Goal: Task Accomplishment & Management: Use online tool/utility

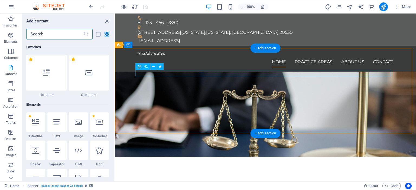
scroll to position [947, 0]
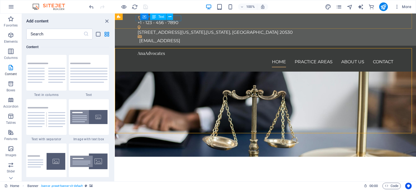
click at [176, 18] on div "Container Text" at bounding box center [158, 17] width 36 height 7
click at [175, 18] on div "Container Text" at bounding box center [158, 17] width 36 height 7
click at [170, 16] on icon at bounding box center [169, 17] width 3 height 6
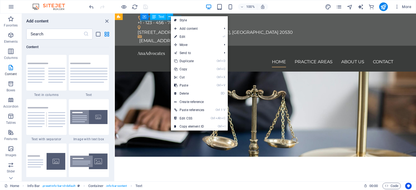
click at [161, 14] on div "Text" at bounding box center [158, 17] width 16 height 6
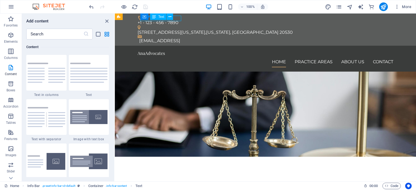
click at [158, 17] on span "Text" at bounding box center [161, 16] width 6 height 3
click at [119, 185] on span ". info-bar-content" at bounding box center [116, 186] width 21 height 6
click at [178, 20] on div "+1 - 123 - 456 - 7890" at bounding box center [263, 22] width 251 height 5
drag, startPoint x: 64, startPoint y: 5, endPoint x: 178, endPoint y: 18, distance: 114.8
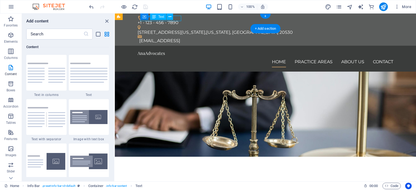
click at [177, 18] on div "Container Text" at bounding box center [158, 17] width 36 height 7
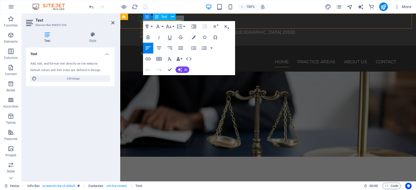
click at [168, 16] on div "Text" at bounding box center [161, 17] width 16 height 6
click at [180, 20] on span "+1 - 123 - 456 - 7890" at bounding box center [160, 22] width 41 height 5
click at [210, 21] on button "Superscript" at bounding box center [215, 26] width 10 height 11
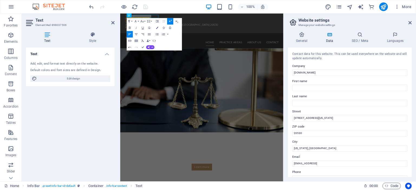
click at [180, 19] on div "Paragraph Format Normal Heading 1 Heading 2 Heading 3 Heading 4 Heading 5 Headi…" at bounding box center [154, 34] width 55 height 32
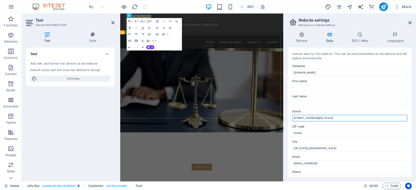
drag, startPoint x: 463, startPoint y: 130, endPoint x: 191, endPoint y: 174, distance: 275.3
type input "[GEOGRAPHIC_DATA]"
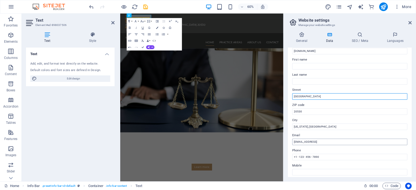
scroll to position [27, 0]
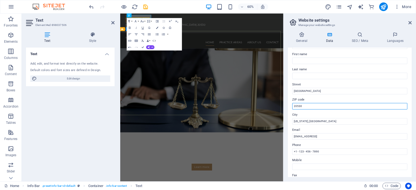
drag, startPoint x: 430, startPoint y: 117, endPoint x: 351, endPoint y: 168, distance: 94.6
type input "000"
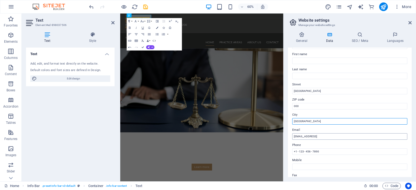
type input "[GEOGRAPHIC_DATA]"
click at [328, 139] on input "[EMAIL_ADDRESS]" at bounding box center [349, 136] width 115 height 6
type input "S"
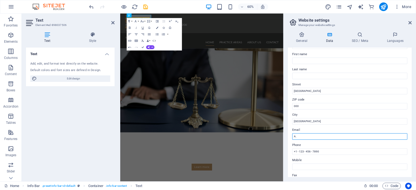
type input "A"
type input "[EMAIL_ADDRESS][PERSON_NAME][DOMAIN_NAME]"
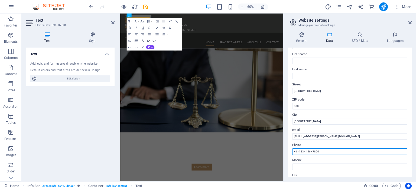
click at [324, 151] on input "+1 - 123 - 456 - 7890" at bounding box center [349, 152] width 115 height 6
drag, startPoint x: 327, startPoint y: 151, endPoint x: 301, endPoint y: 155, distance: 26.1
click at [301, 155] on div "Contact data for this website. This can be used everywhere on the website and w…" at bounding box center [350, 113] width 124 height 130
click at [297, 152] on input "+1 - 123 - 456 - 7890" at bounding box center [349, 152] width 115 height 6
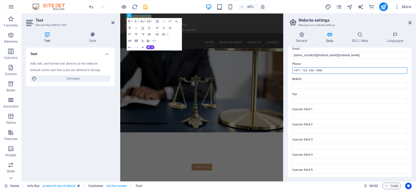
scroll to position [130, 0]
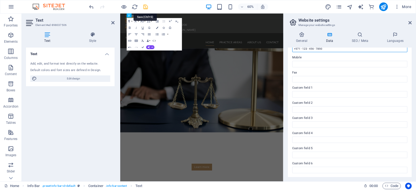
type input "+971 - 123 - 456 - 7890"
click at [145, 6] on icon "save" at bounding box center [145, 7] width 6 height 6
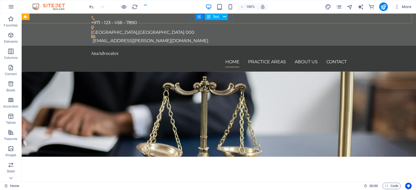
click at [230, 18] on div "Container Text" at bounding box center [213, 17] width 36 height 7
click at [212, 17] on div "Text" at bounding box center [213, 17] width 16 height 6
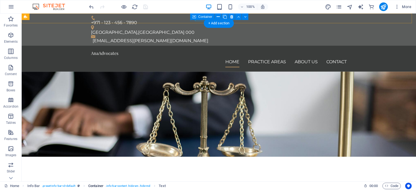
click at [141, 185] on span ". info-bar-content .hide-sm .hide-md" at bounding box center [128, 186] width 45 height 6
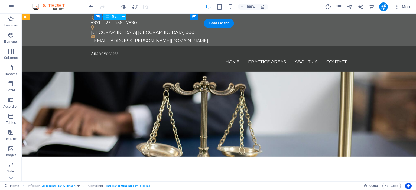
click at [136, 20] on div "+971 - 123 - 456 - 7890" at bounding box center [216, 22] width 251 height 5
click at [117, 17] on span "Text" at bounding box center [115, 16] width 6 height 3
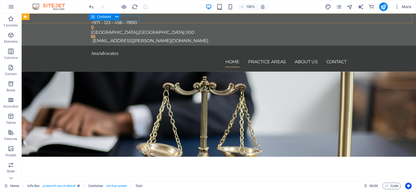
click at [97, 16] on div "Container" at bounding box center [101, 17] width 24 height 6
click at [115, 18] on button at bounding box center [116, 17] width 6 height 6
click at [104, 18] on div "Text" at bounding box center [111, 17] width 16 height 6
click at [114, 17] on span "Text" at bounding box center [115, 16] width 6 height 3
click at [121, 18] on button at bounding box center [123, 17] width 6 height 6
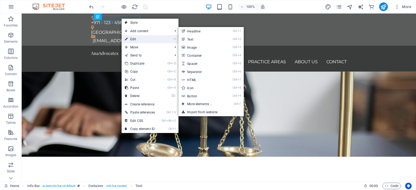
click at [129, 35] on link "⏎ Edit" at bounding box center [140, 39] width 37 height 8
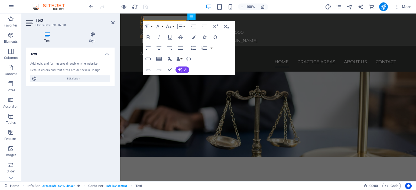
click at [76, 66] on div "Add, edit, and format text directly on the website." at bounding box center [70, 64] width 80 height 5
click at [170, 18] on button at bounding box center [172, 17] width 6 height 6
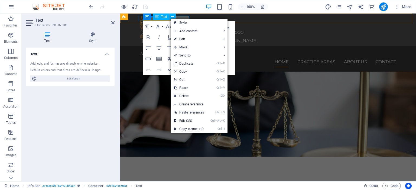
click at [179, 17] on div "Container Text" at bounding box center [161, 17] width 36 height 7
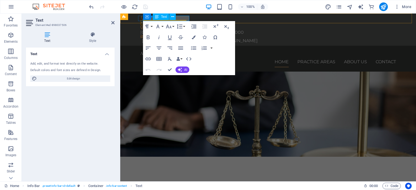
click at [179, 17] on div "Container Text" at bounding box center [161, 17] width 36 height 7
click at [183, 20] on span "+971 - 123 - 456 - 7890" at bounding box center [163, 22] width 46 height 5
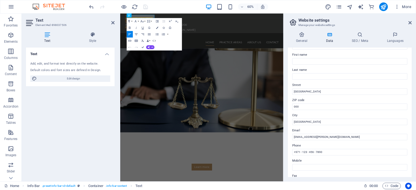
scroll to position [0, 0]
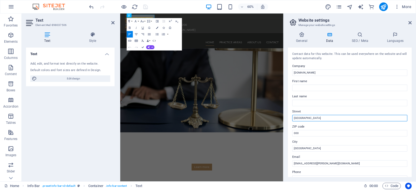
click at [314, 115] on input "[GEOGRAPHIC_DATA]" at bounding box center [349, 118] width 115 height 6
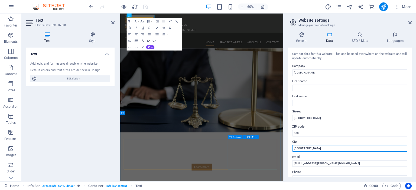
drag, startPoint x: 431, startPoint y: 160, endPoint x: 355, endPoint y: 234, distance: 105.1
click at [309, 146] on input "[GEOGRAPHIC_DATA]" at bounding box center [349, 148] width 115 height 6
paste input "irates"
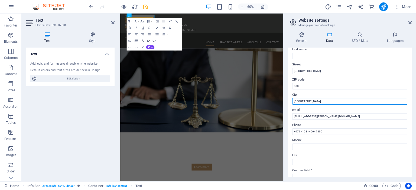
scroll to position [130, 0]
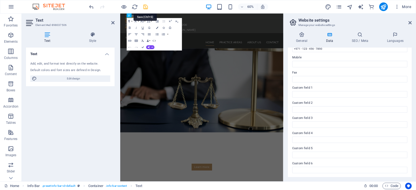
type input "[GEOGRAPHIC_DATA]"
click at [144, 7] on icon "save" at bounding box center [145, 7] width 6 height 6
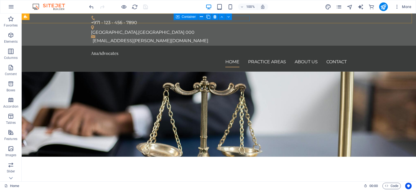
click at [178, 16] on icon at bounding box center [178, 17] width 4 height 6
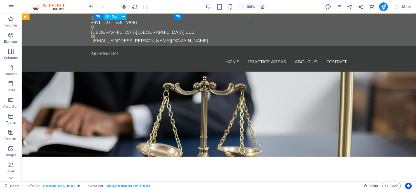
click at [129, 18] on div "Container Text" at bounding box center [112, 17] width 36 height 7
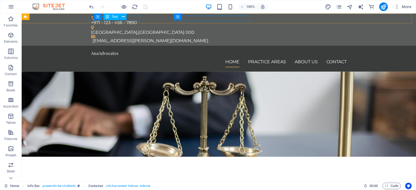
click at [114, 16] on span "Text" at bounding box center [115, 16] width 6 height 3
click at [123, 16] on icon at bounding box center [123, 17] width 3 height 6
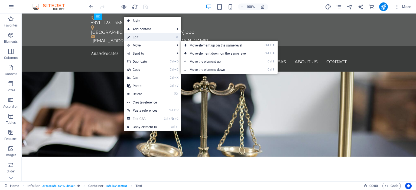
click at [146, 40] on link "⏎ Edit" at bounding box center [142, 37] width 37 height 8
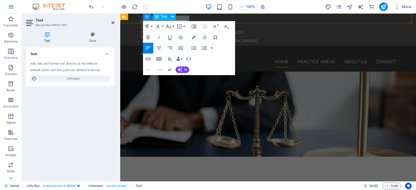
click at [185, 20] on span "+971 - 123 - 456 - 7890" at bounding box center [163, 22] width 46 height 5
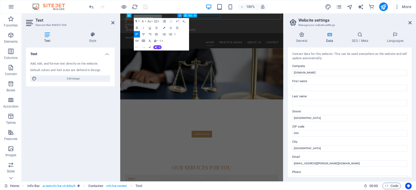
click at [228, 30] on div "[GEOGRAPHIC_DATA] , [GEOGRAPHIC_DATA] 000" at bounding box center [253, 32] width 251 height 5
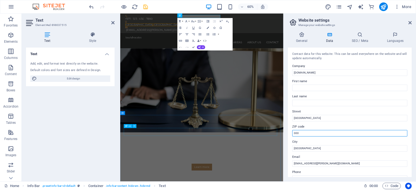
drag, startPoint x: 436, startPoint y: 146, endPoint x: 371, endPoint y: 208, distance: 89.3
click at [299, 134] on input "000" at bounding box center [349, 133] width 115 height 6
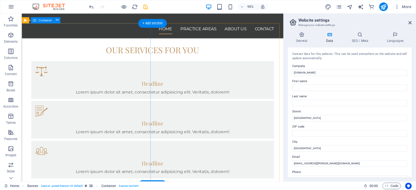
scroll to position [217, 0]
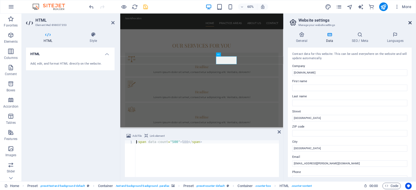
click at [410, 24] on icon at bounding box center [409, 23] width 3 height 4
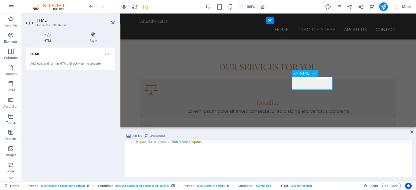
click at [47, 37] on icon at bounding box center [48, 34] width 44 height 5
click at [84, 51] on h4 "HTML" at bounding box center [70, 53] width 89 height 10
click at [84, 51] on h4 "HTML" at bounding box center [70, 54] width 89 height 13
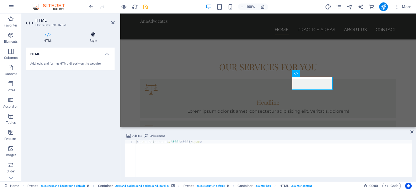
click at [93, 40] on h4 "Style" at bounding box center [93, 37] width 43 height 11
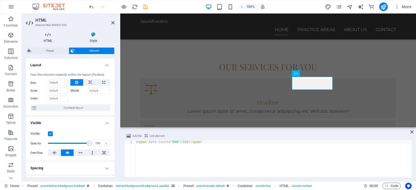
click at [46, 41] on h4 "HTML" at bounding box center [49, 37] width 46 height 11
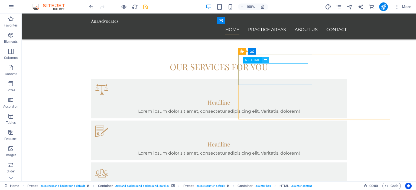
click at [266, 59] on icon at bounding box center [265, 60] width 3 height 6
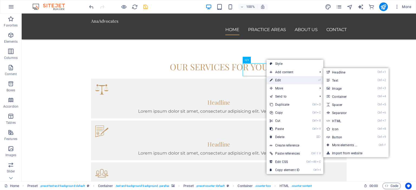
click at [281, 80] on link "⏎ Edit" at bounding box center [284, 80] width 37 height 8
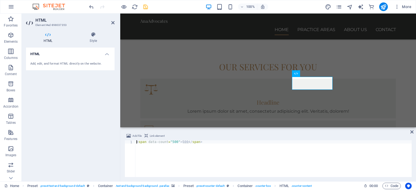
click at [168, 143] on div "< span data-count = "500" > 500 </ span >" at bounding box center [273, 162] width 276 height 43
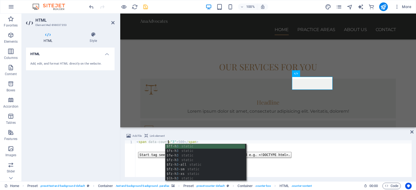
scroll to position [0, 3]
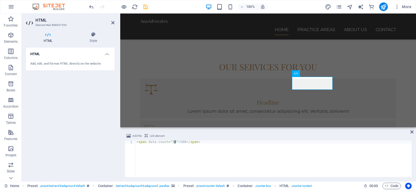
click at [174, 141] on div "< span data-count = "30" > 500 </ span >" at bounding box center [273, 162] width 276 height 43
click at [226, 166] on div "< span data-count = "30" > 30 </ span >" at bounding box center [273, 162] width 276 height 43
type textarea "<span data-count="30">30</span>"
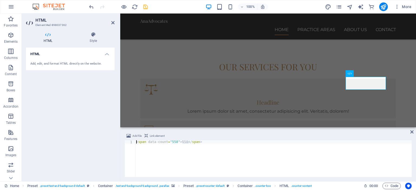
click at [169, 142] on div "< span data-count = "558" > 558 </ span >" at bounding box center [273, 162] width 276 height 43
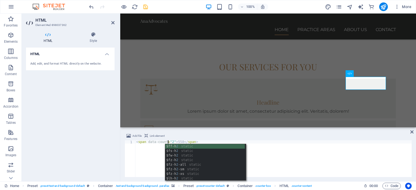
scroll to position [0, 3]
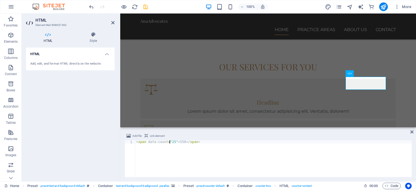
click at [176, 143] on div "< span data-count = "25" > 558 </ span >" at bounding box center [273, 162] width 276 height 43
type textarea "<span data-count="25">25</span>"
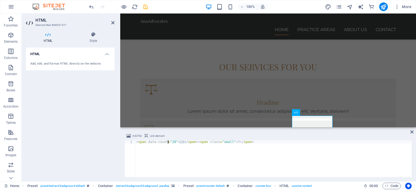
click at [167, 143] on div "< span data-count = "20" > 20 </ span > < span class = "small" > Y </ span >" at bounding box center [273, 162] width 276 height 43
click at [174, 142] on div "< span data-count = "21" > 20 </ span > < span class = "small" > Y </ span >" at bounding box center [273, 162] width 276 height 43
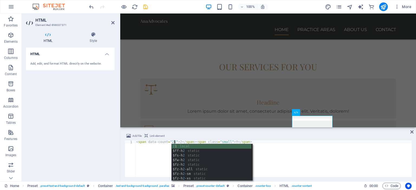
scroll to position [0, 3]
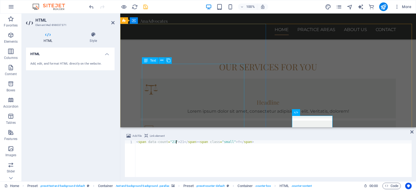
type textarea "<span data-count="21">21</span><span class="small"> Y</span>"
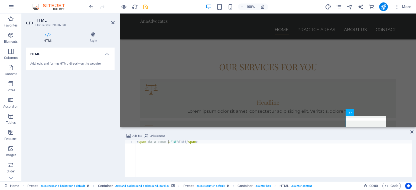
click at [168, 142] on div "< span data-count = "18" > 18 </ span >" at bounding box center [273, 162] width 276 height 43
type textarea "<span data-count="11">11</span>"
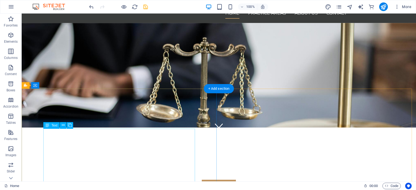
scroll to position [0, 0]
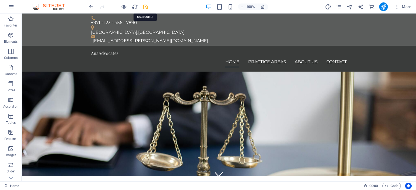
click at [147, 7] on icon "save" at bounding box center [145, 7] width 6 height 6
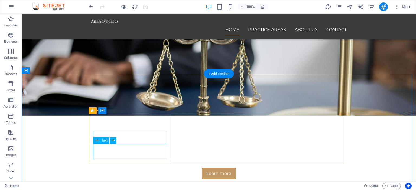
scroll to position [108, 0]
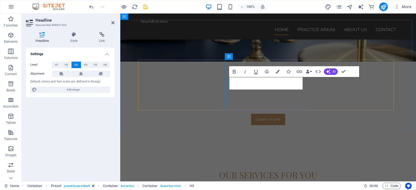
scroll to position [0, 2]
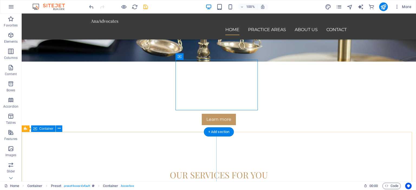
scroll to position [162, 0]
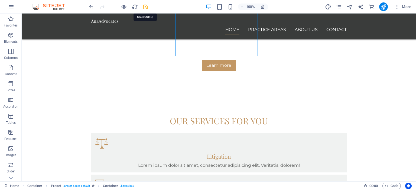
click at [145, 6] on icon "save" at bounding box center [145, 7] width 6 height 6
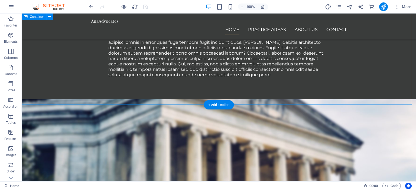
scroll to position [455, 0]
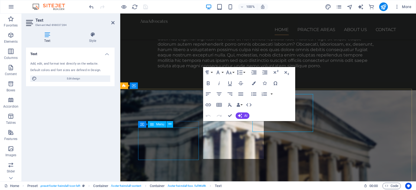
scroll to position [482, 0]
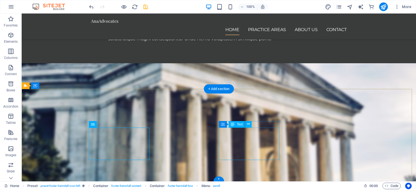
scroll to position [455, 0]
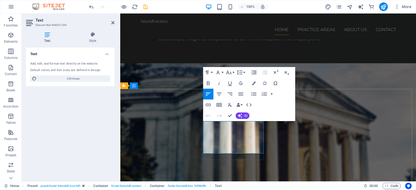
scroll to position [486, 1]
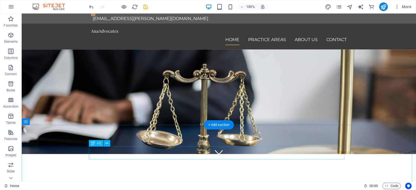
scroll to position [0, 0]
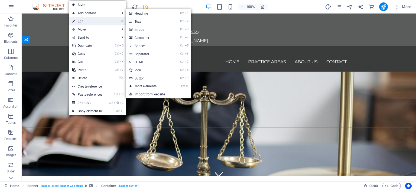
click at [89, 22] on link "⏎ Edit" at bounding box center [87, 21] width 37 height 8
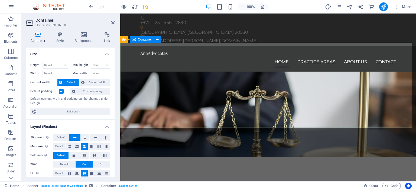
click at [134, 41] on icon at bounding box center [134, 39] width 4 height 6
click at [157, 40] on icon at bounding box center [157, 40] width 3 height 6
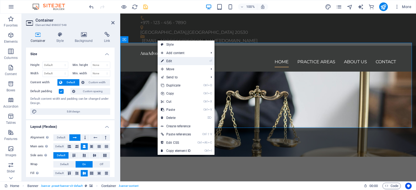
click at [169, 60] on link "⏎ Edit" at bounding box center [176, 61] width 37 height 8
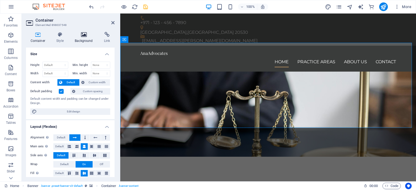
click at [88, 40] on h4 "Background" at bounding box center [84, 37] width 29 height 11
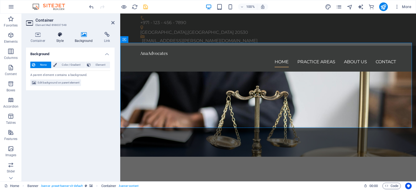
click at [61, 37] on icon at bounding box center [60, 34] width 16 height 5
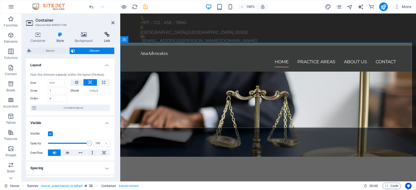
click at [103, 38] on h4 "Link" at bounding box center [106, 37] width 15 height 11
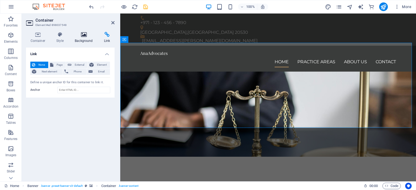
click at [90, 38] on h4 "Background" at bounding box center [84, 37] width 29 height 11
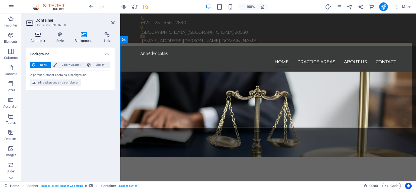
click at [40, 39] on h4 "Container" at bounding box center [39, 37] width 26 height 11
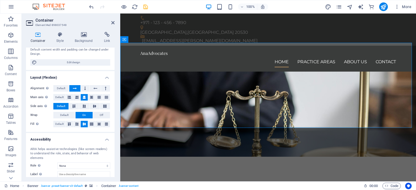
scroll to position [75, 0]
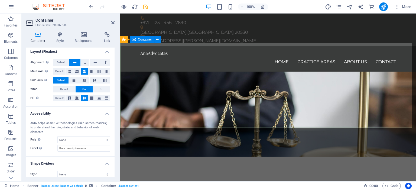
click at [103, 186] on span "Container" at bounding box center [108, 186] width 15 height 6
click at [89, 184] on link "Banner . banner .preset-banner-v3-default" at bounding box center [60, 186] width 66 height 6
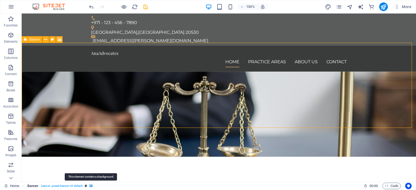
click at [90, 186] on icon "breadcrumb" at bounding box center [90, 186] width 3 height 3
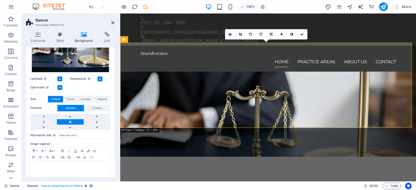
scroll to position [80, 0]
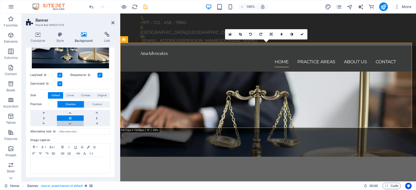
click at [70, 123] on link at bounding box center [70, 123] width 27 height 5
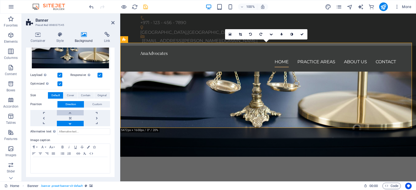
click at [71, 111] on link at bounding box center [70, 112] width 27 height 5
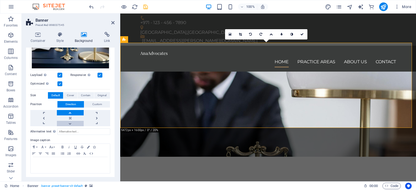
click at [70, 121] on link at bounding box center [70, 123] width 27 height 5
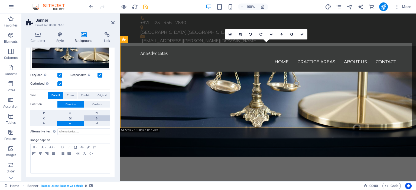
click at [95, 119] on link at bounding box center [97, 118] width 27 height 5
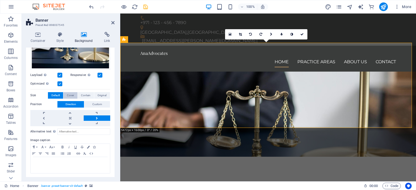
click at [72, 95] on span "Cover" at bounding box center [70, 95] width 7 height 6
click at [82, 96] on span "Contain" at bounding box center [85, 95] width 9 height 6
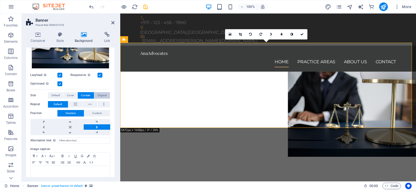
click at [102, 94] on span "Original" at bounding box center [101, 95] width 9 height 6
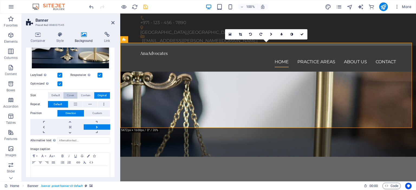
click at [63, 93] on button "Cover" at bounding box center [70, 95] width 14 height 6
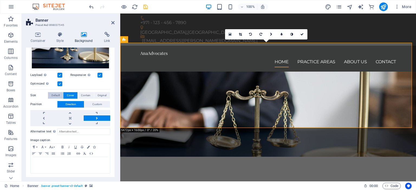
click at [49, 96] on button "Default" at bounding box center [55, 95] width 15 height 6
click at [38, 39] on h4 "Container" at bounding box center [39, 37] width 26 height 11
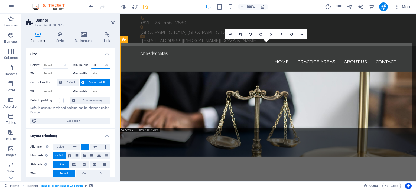
drag, startPoint x: 96, startPoint y: 64, endPoint x: 86, endPoint y: 63, distance: 10.8
click at [86, 63] on div "Min. height 50 None px rem % vh vw" at bounding box center [92, 65] width 38 height 7
type input "60"
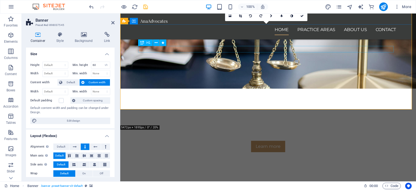
scroll to position [0, 0]
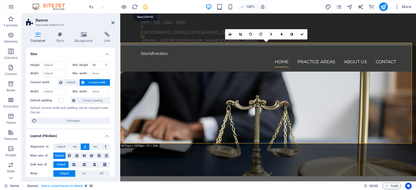
click at [147, 6] on icon "save" at bounding box center [145, 7] width 6 height 6
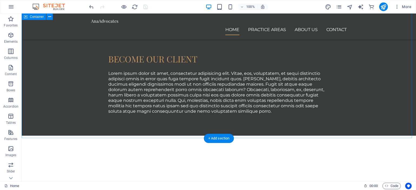
scroll to position [455, 0]
